Goal: Task Accomplishment & Management: Manage account settings

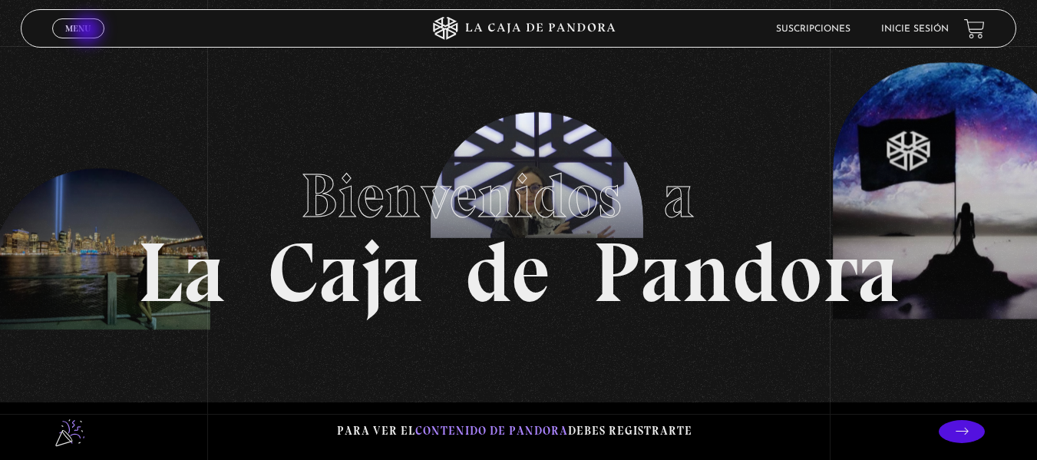
click at [89, 31] on span "Menu" at bounding box center [77, 28] width 25 height 9
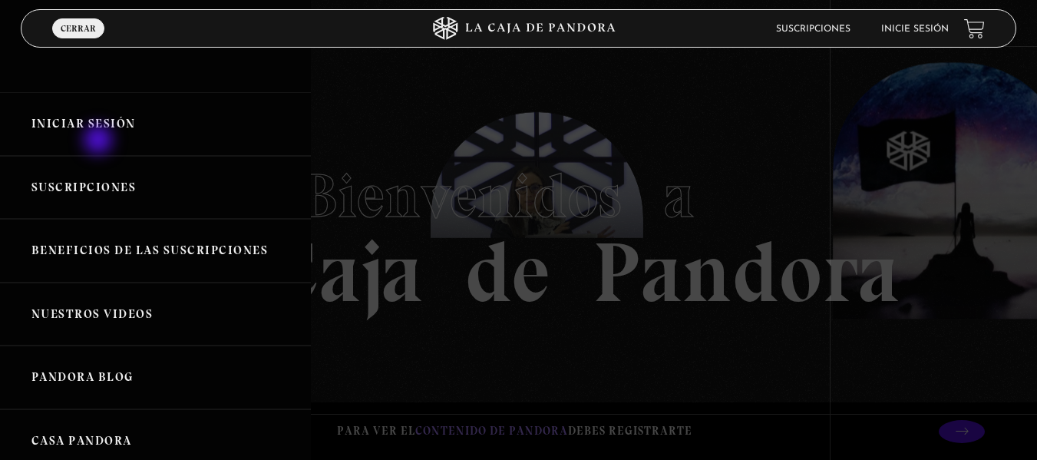
click at [100, 141] on link "Iniciar Sesión" at bounding box center [155, 124] width 311 height 64
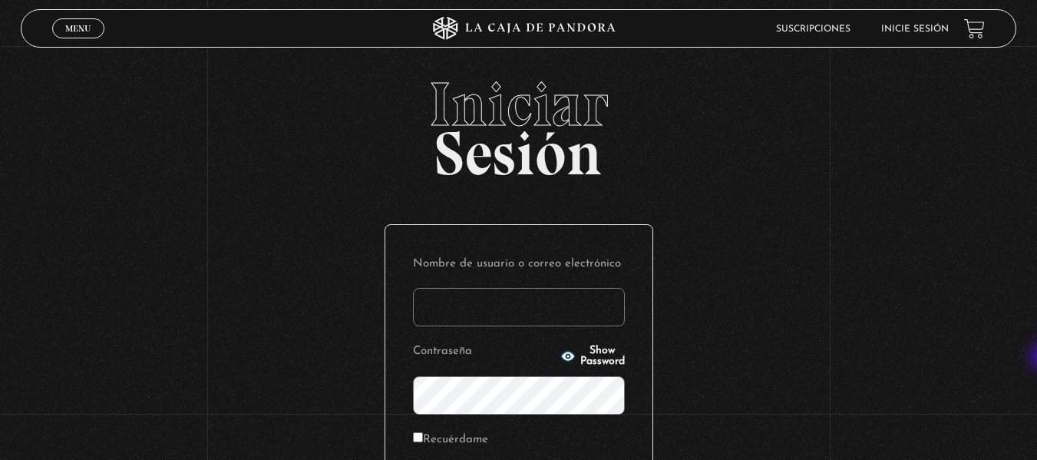
type input "Evmr_21@hotmail.com"
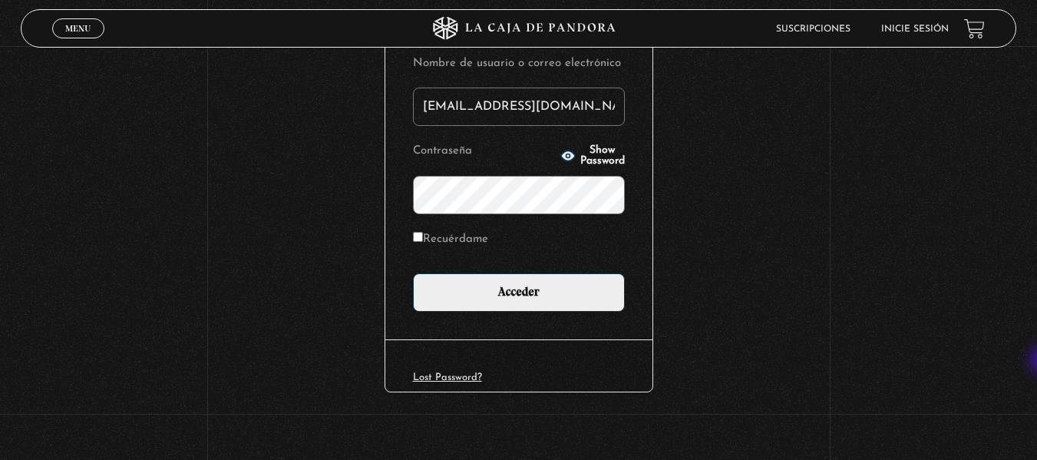
scroll to position [209, 0]
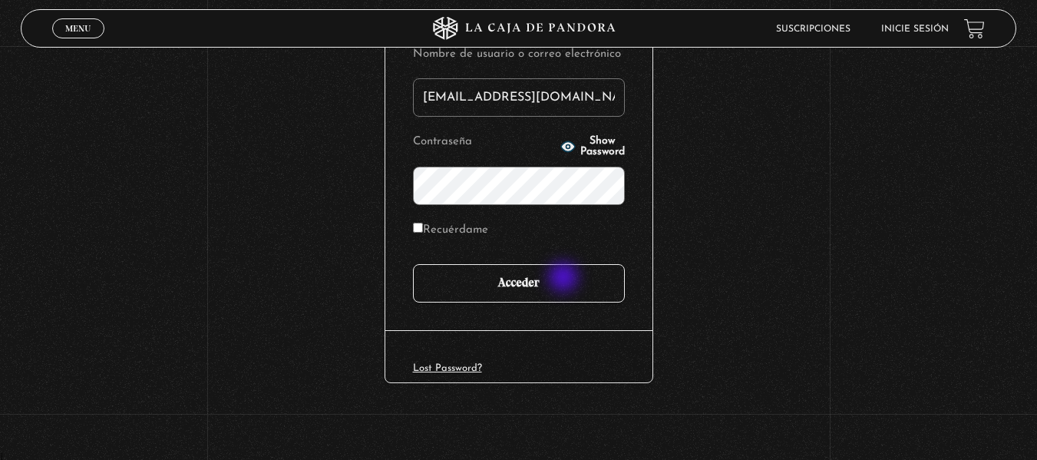
click at [565, 279] on input "Acceder" at bounding box center [519, 283] width 212 height 38
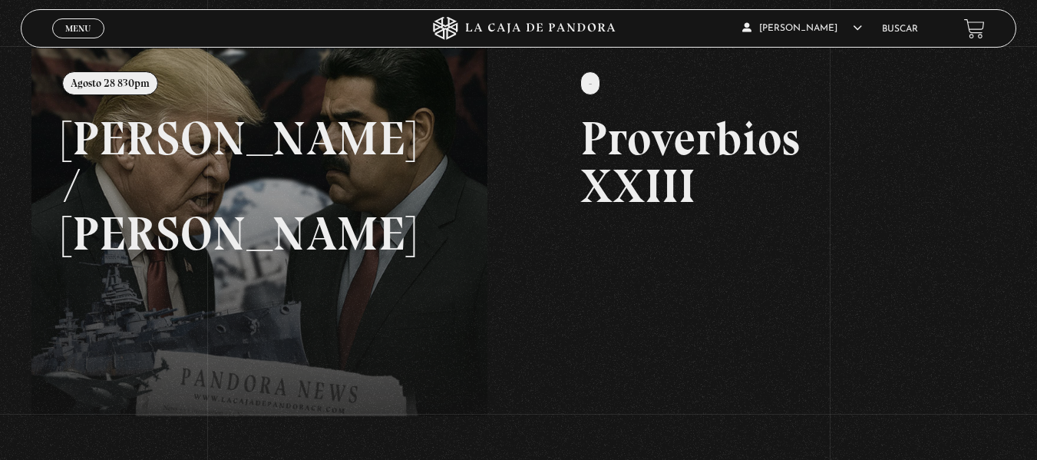
scroll to position [215, 0]
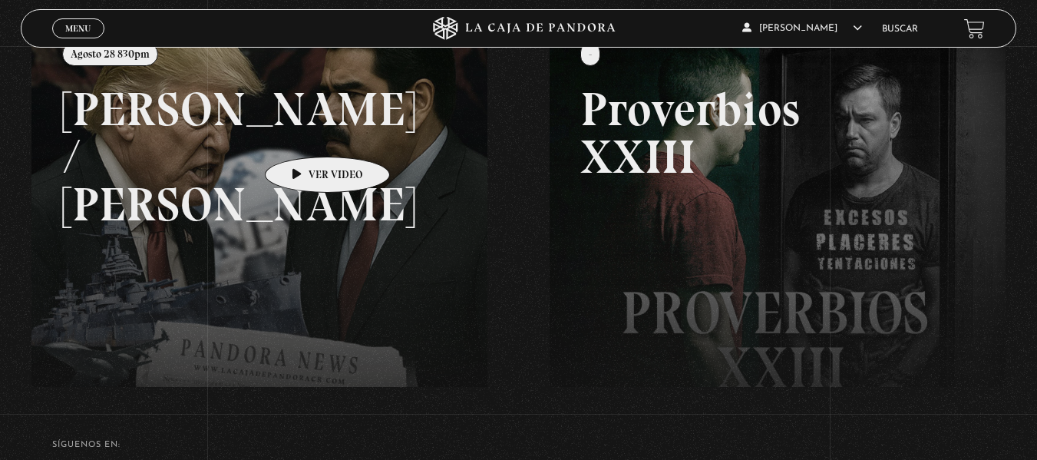
click at [303, 134] on link at bounding box center [549, 249] width 1037 height 460
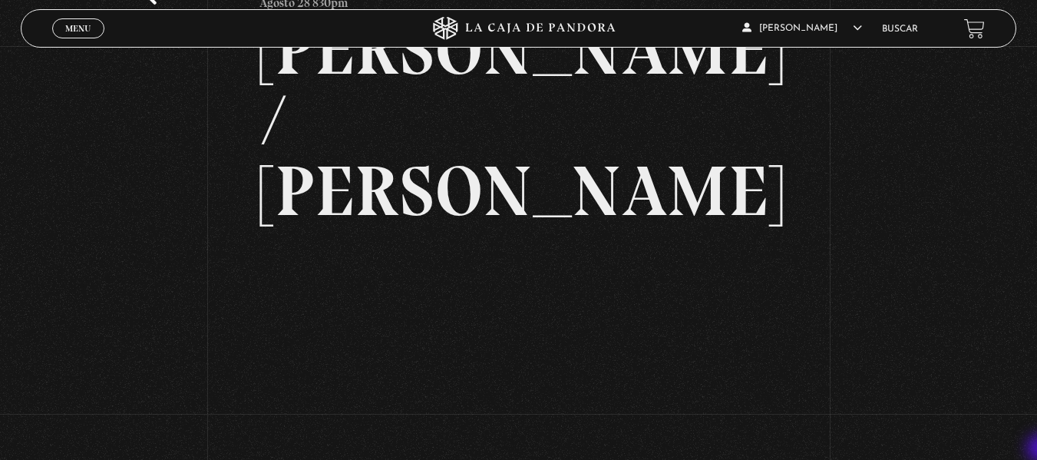
scroll to position [153, 0]
